Goal: Task Accomplishment & Management: Manage account settings

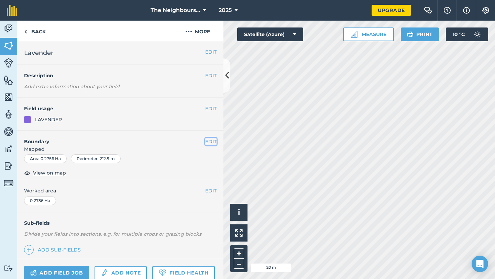
click at [212, 140] on button "EDIT" at bounding box center [210, 142] width 11 height 8
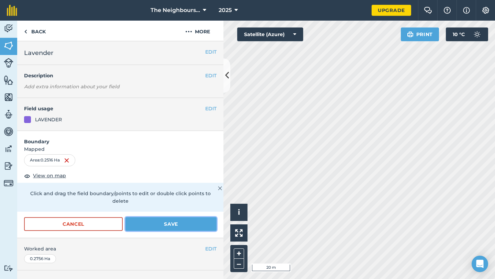
click at [176, 217] on button "Save" at bounding box center [170, 224] width 91 height 14
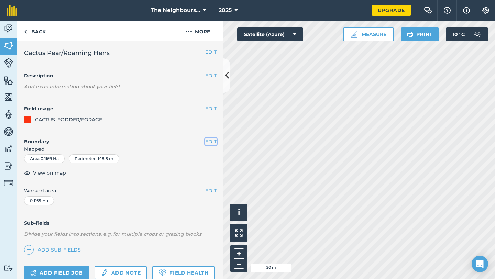
click at [208, 143] on button "EDIT" at bounding box center [210, 142] width 11 height 8
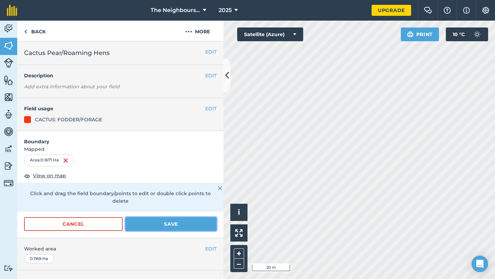
click at [172, 219] on button "Save" at bounding box center [170, 224] width 91 height 14
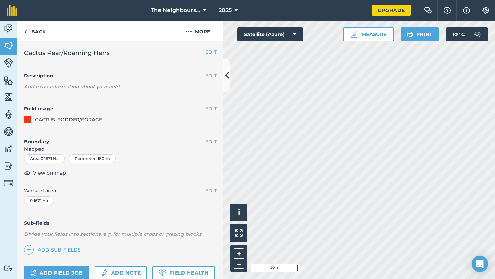
click at [179, 238] on div "Activity Fields Livestock Features Maps Team Vehicles Data Reporting Billing Tu…" at bounding box center [247, 150] width 495 height 258
click at [189, 279] on div "Activity Fields Livestock Features Maps Team Vehicles Data Reporting Billing Tu…" at bounding box center [247, 150] width 495 height 258
